Goal: Check status: Check status

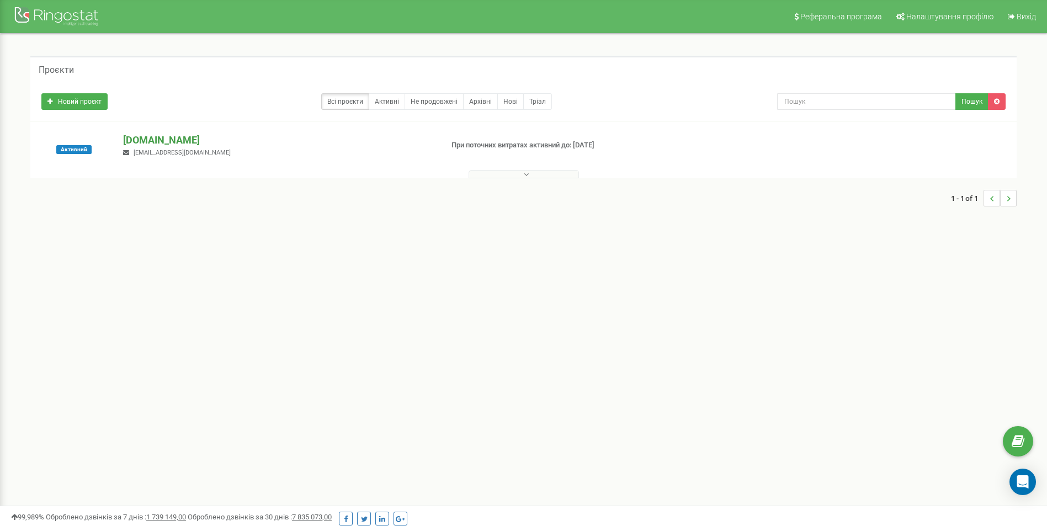
click at [147, 143] on p "[DOMAIN_NAME]" at bounding box center [278, 140] width 310 height 14
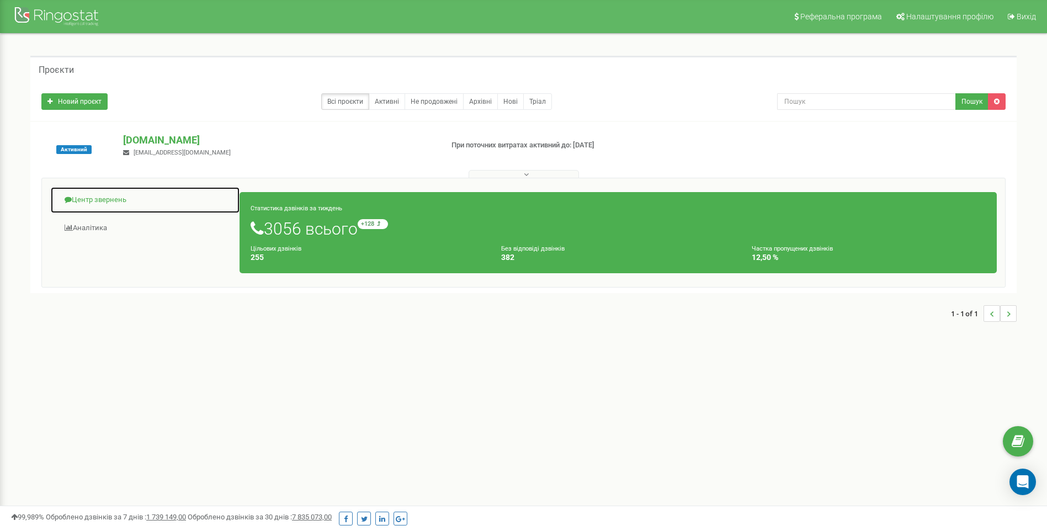
click at [109, 198] on link "Центр звернень" at bounding box center [145, 199] width 190 height 27
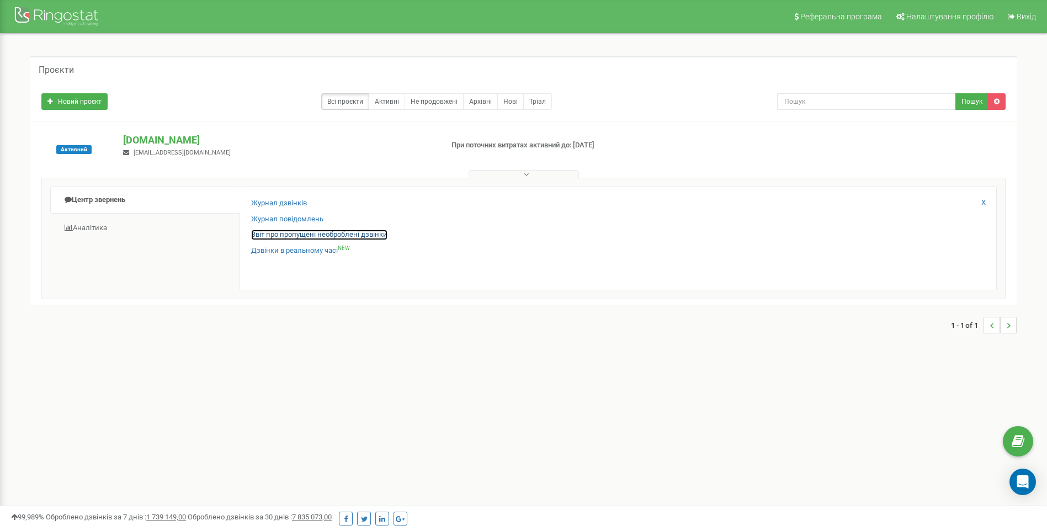
click at [277, 236] on link "Звіт про пропущені необроблені дзвінки" at bounding box center [319, 235] width 136 height 10
